Goal: Transaction & Acquisition: Book appointment/travel/reservation

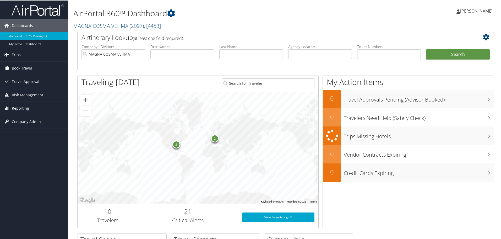
click at [16, 68] on span "Book Travel" at bounding box center [22, 67] width 20 height 13
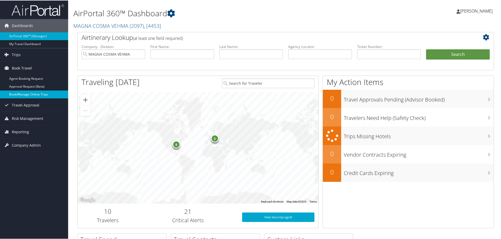
click at [20, 92] on link "Book/Manage Online Trips" at bounding box center [34, 94] width 68 height 8
